Goal: Find specific page/section: Find specific page/section

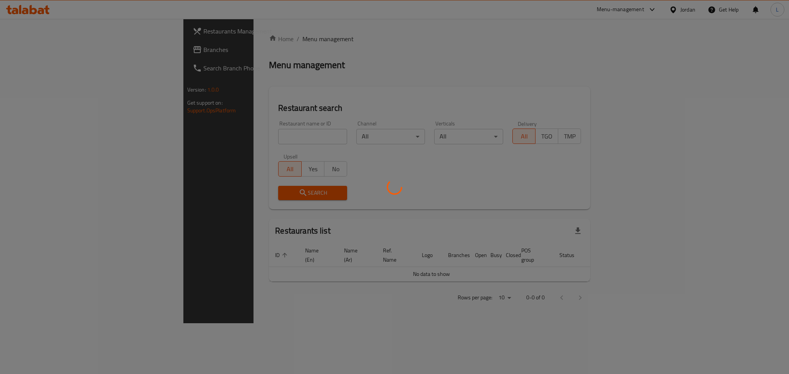
click at [188, 146] on div at bounding box center [394, 187] width 789 height 374
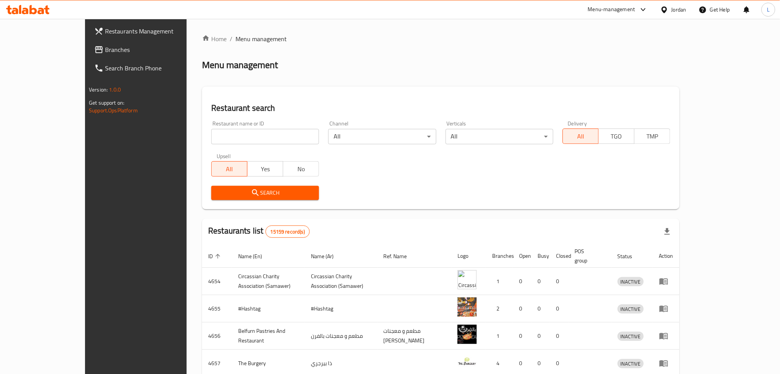
click at [202, 141] on div "Home / Menu management Menu management Restaurant search Restaurant name or ID …" at bounding box center [441, 300] width 478 height 533
click at [211, 141] on input "search" at bounding box center [265, 136] width 108 height 15
type input "saj"
click button "Search" at bounding box center [265, 193] width 108 height 14
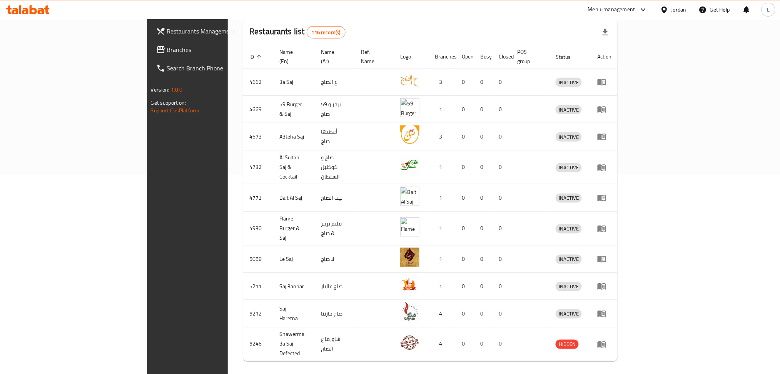
scroll to position [200, 0]
click at [613, 373] on icon "Next page" at bounding box center [607, 377] width 9 height 9
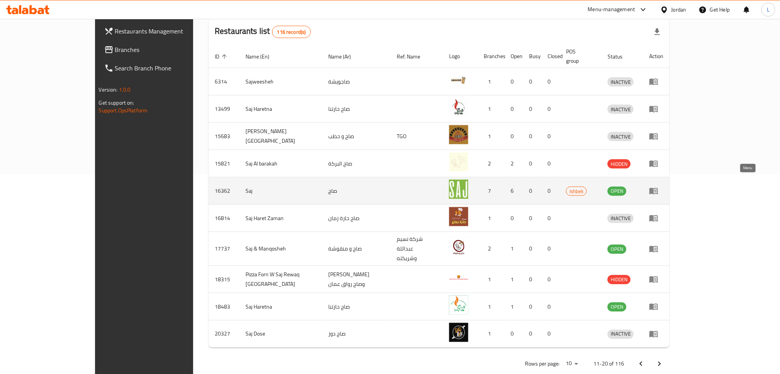
click at [659, 186] on icon "enhanced table" at bounding box center [654, 190] width 9 height 9
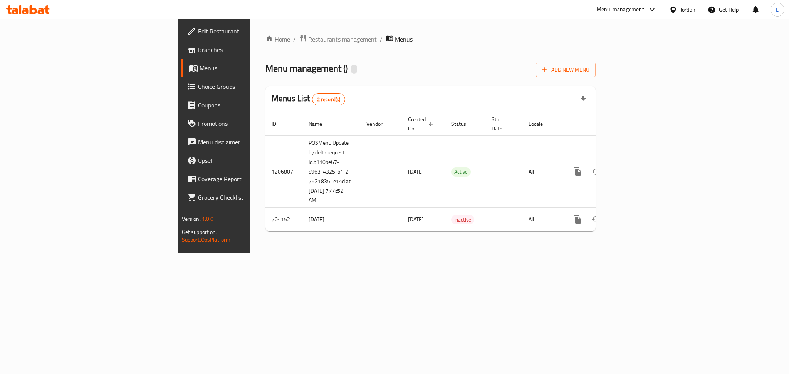
click at [198, 52] on span "Branches" at bounding box center [250, 49] width 105 height 9
